Goal: Transaction & Acquisition: Purchase product/service

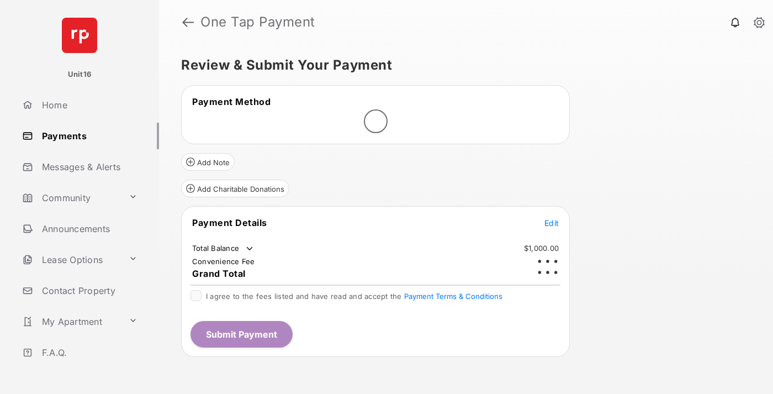
click at [551, 218] on span "Edit" at bounding box center [551, 222] width 14 height 9
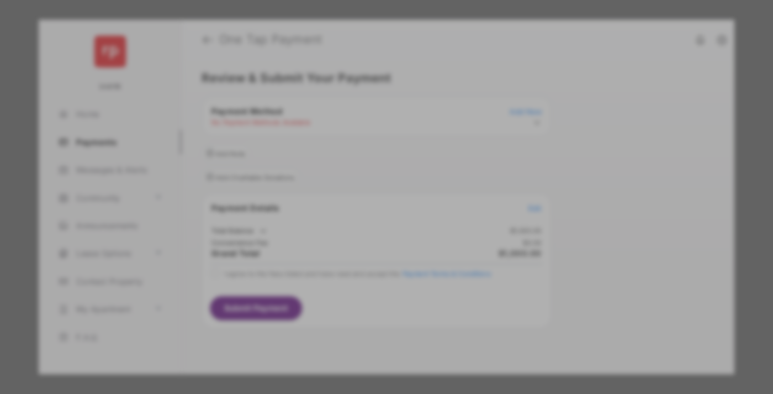
click at [366, 219] on div "Other Amount" at bounding box center [366, 222] width 179 height 19
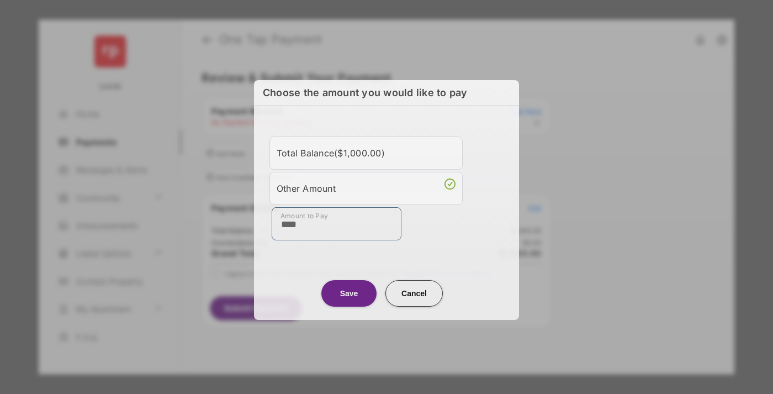
type input "****"
click at [349, 293] on button "Save" at bounding box center [348, 293] width 55 height 26
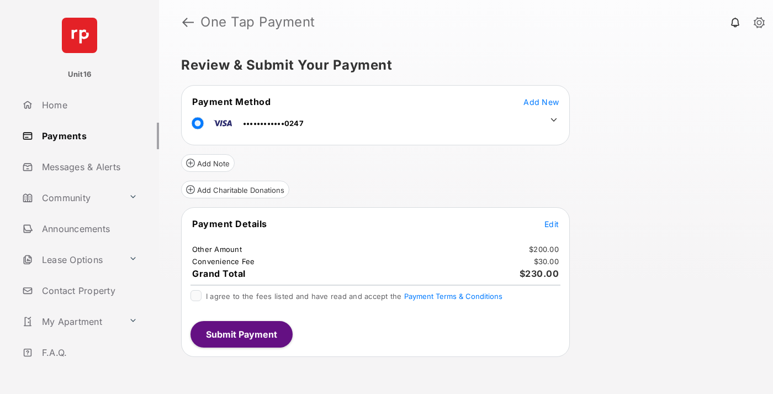
click at [554, 120] on icon at bounding box center [554, 120] width 10 height 10
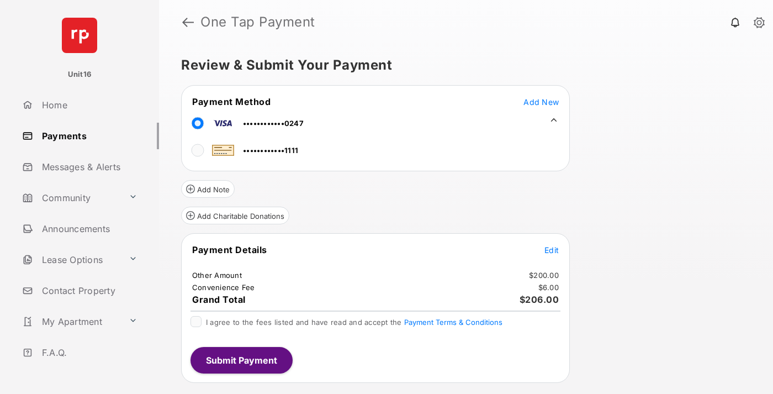
click at [551, 249] on span "Edit" at bounding box center [551, 249] width 14 height 9
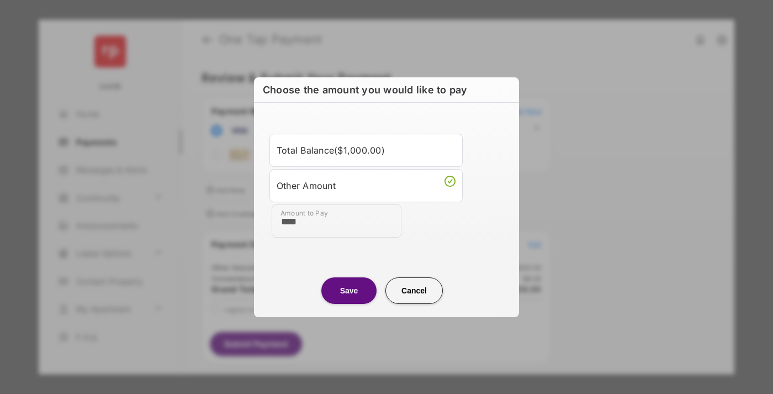
click at [349, 290] on button "Save" at bounding box center [348, 290] width 55 height 26
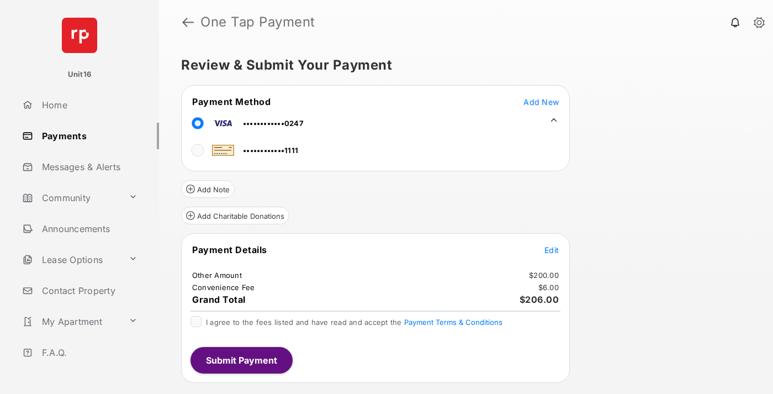
click at [241, 359] on button "Submit Payment" at bounding box center [241, 360] width 102 height 26
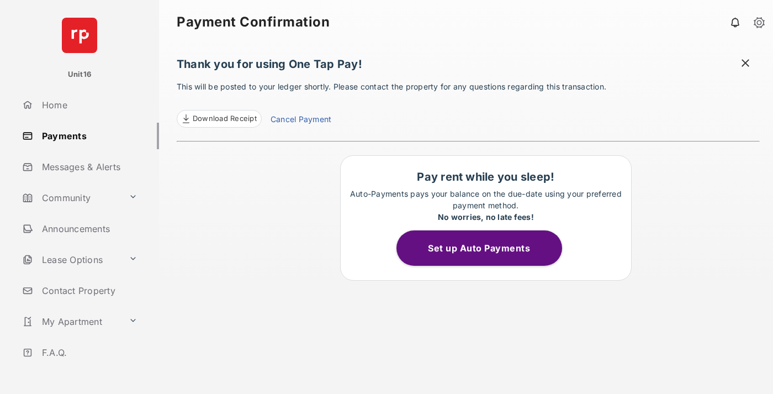
click at [300, 120] on link "Cancel Payment" at bounding box center [300, 120] width 61 height 14
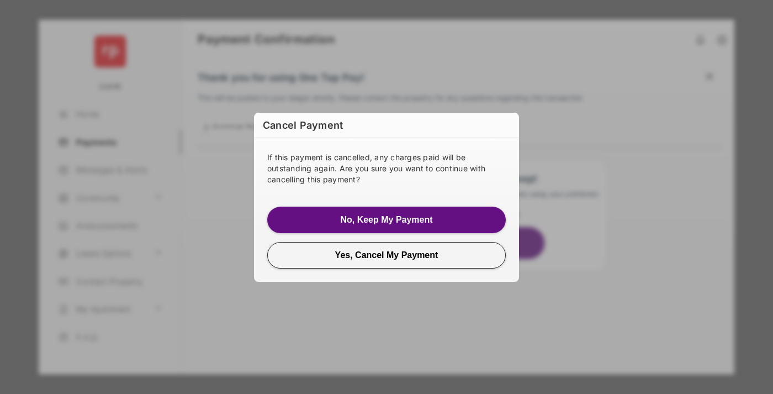
click at [386, 254] on button "Yes, Cancel My Payment" at bounding box center [386, 255] width 238 height 26
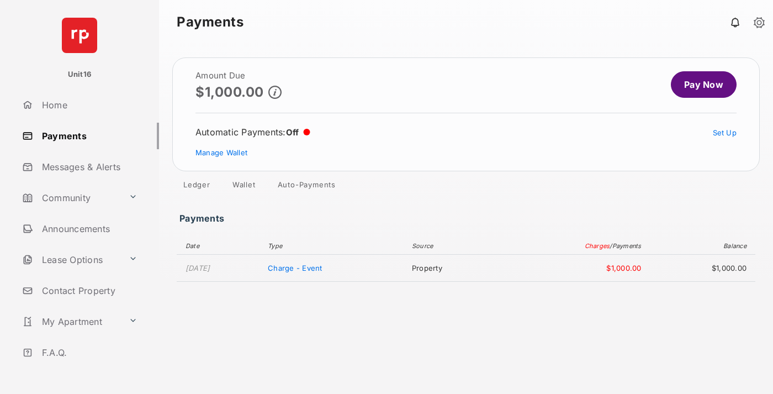
click at [221, 152] on link "Manage Wallet" at bounding box center [221, 152] width 52 height 9
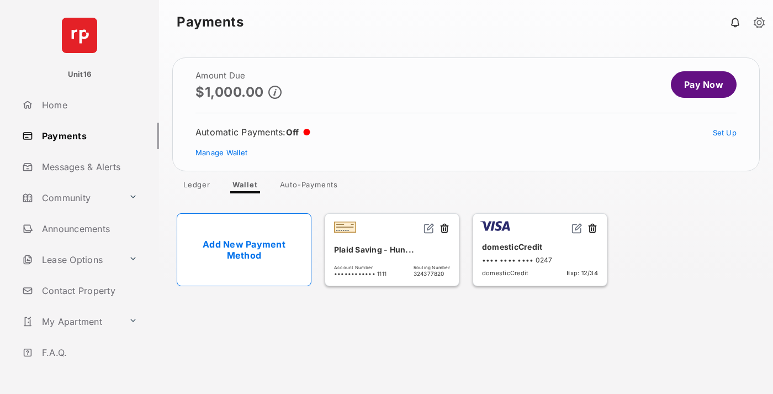
click at [592, 229] on button at bounding box center [592, 228] width 11 height 13
